Goal: Transaction & Acquisition: Purchase product/service

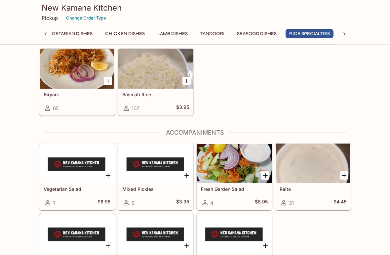
scroll to position [1886, 0]
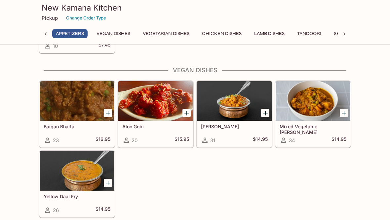
scroll to position [0, 74]
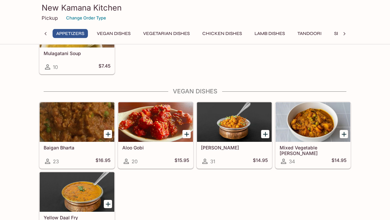
click at [125, 37] on button "Vegan Dishes" at bounding box center [113, 33] width 41 height 9
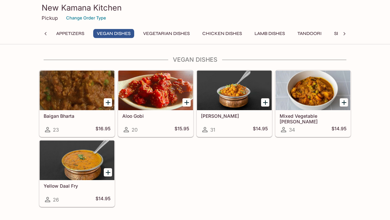
scroll to position [736, 0]
click at [87, 100] on div at bounding box center [77, 91] width 75 height 40
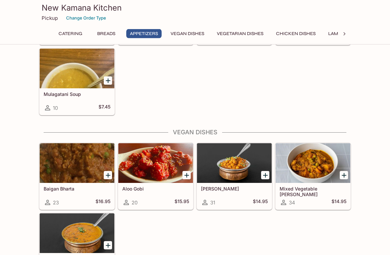
scroll to position [663, 0]
click at [172, 164] on div at bounding box center [155, 163] width 75 height 40
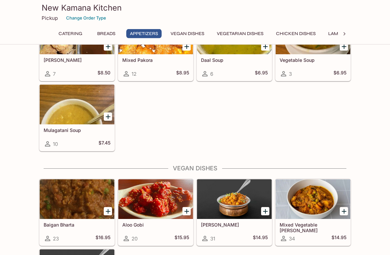
scroll to position [628, 0]
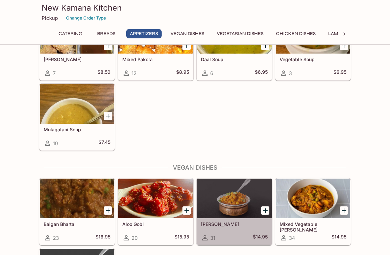
click at [248, 207] on div at bounding box center [234, 199] width 75 height 40
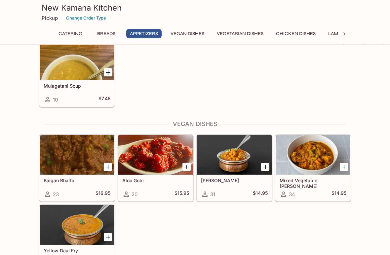
scroll to position [672, 0]
click at [92, 220] on div at bounding box center [77, 225] width 75 height 40
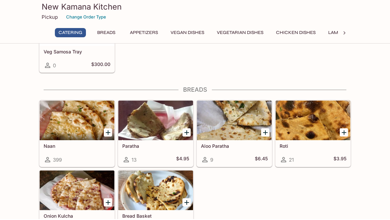
scroll to position [236, 0]
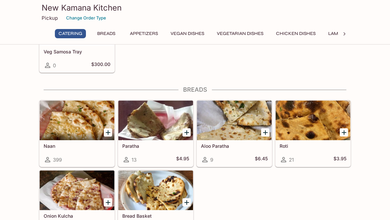
click at [90, 198] on div at bounding box center [77, 191] width 75 height 40
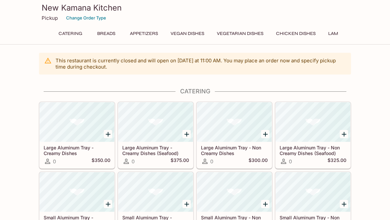
scroll to position [236, 0]
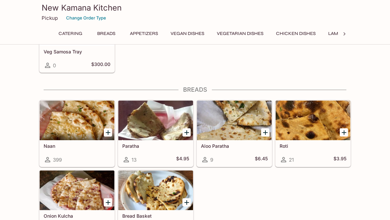
click at [176, 132] on div at bounding box center [155, 121] width 75 height 40
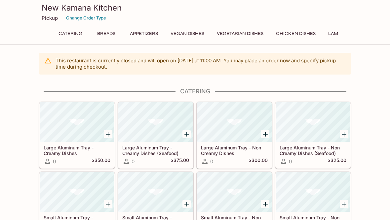
scroll to position [236, 0]
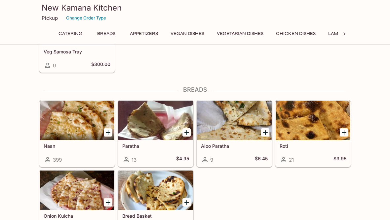
click at [88, 133] on div at bounding box center [77, 121] width 75 height 40
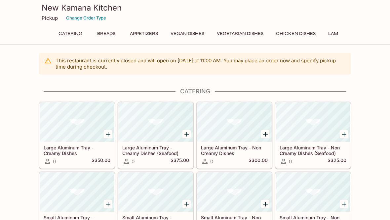
scroll to position [236, 0]
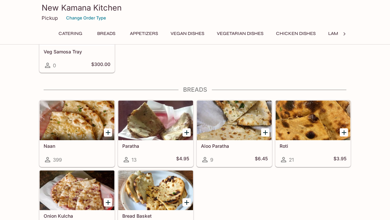
click at [326, 134] on div at bounding box center [313, 121] width 75 height 40
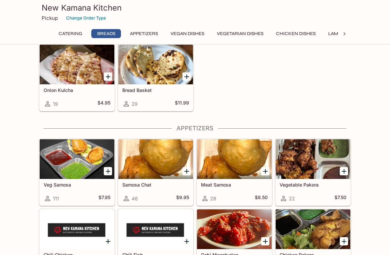
scroll to position [363, 0]
click at [97, 166] on div at bounding box center [77, 159] width 75 height 40
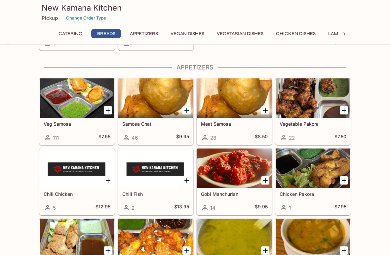
scroll to position [424, 0]
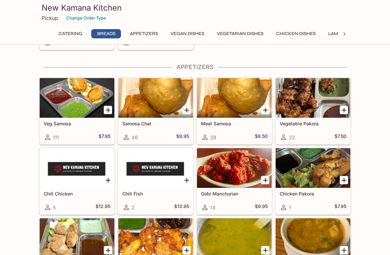
click at [252, 185] on div at bounding box center [234, 168] width 75 height 40
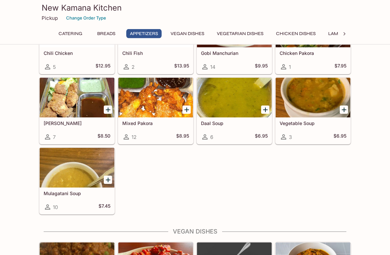
scroll to position [565, 0]
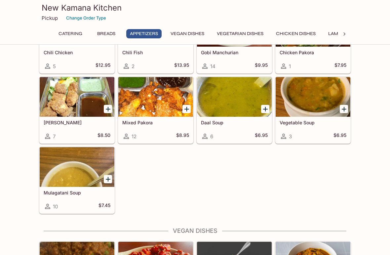
click at [316, 134] on div "3 $6.95" at bounding box center [313, 136] width 67 height 8
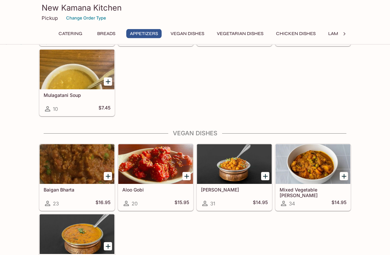
scroll to position [662, 0]
click at [88, 106] on div "10 $7.45" at bounding box center [77, 109] width 67 height 8
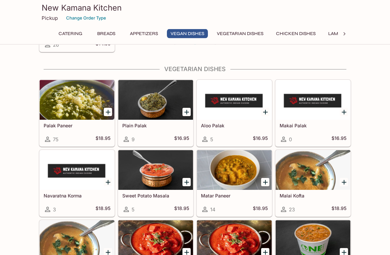
scroll to position [892, 0]
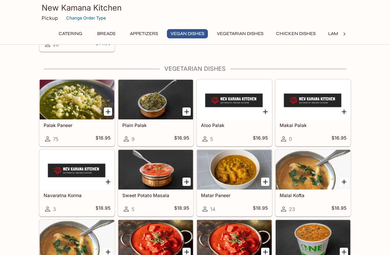
click at [244, 187] on div at bounding box center [234, 170] width 75 height 40
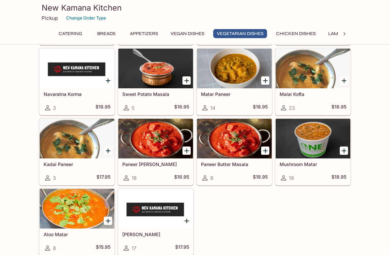
scroll to position [993, 0]
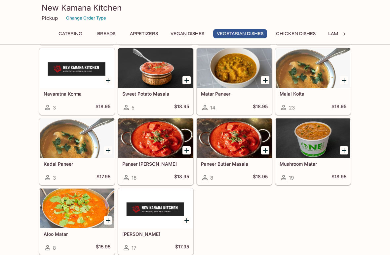
click at [321, 151] on div at bounding box center [313, 138] width 75 height 40
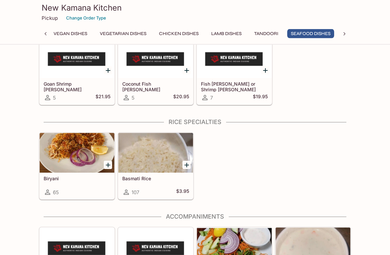
scroll to position [1802, 0]
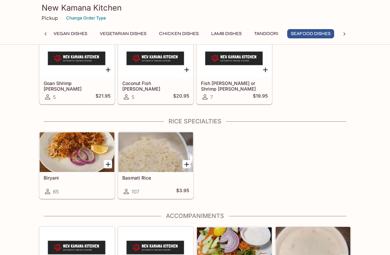
click at [91, 178] on h5 "Biryani" at bounding box center [77, 178] width 67 height 6
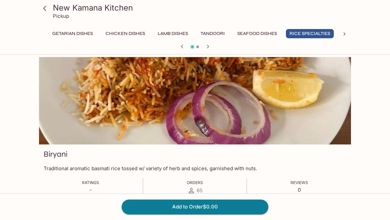
scroll to position [0, 171]
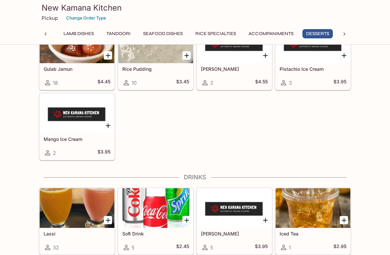
click at [47, 36] on icon at bounding box center [45, 34] width 7 height 7
